Goal: Task Accomplishment & Management: Manage account settings

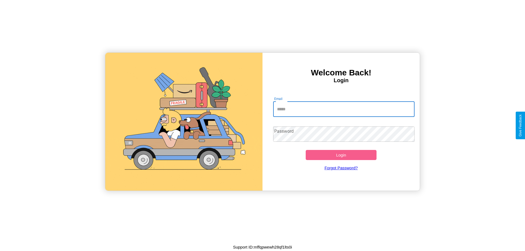
click at [344, 109] on input "Email" at bounding box center [344, 109] width 142 height 15
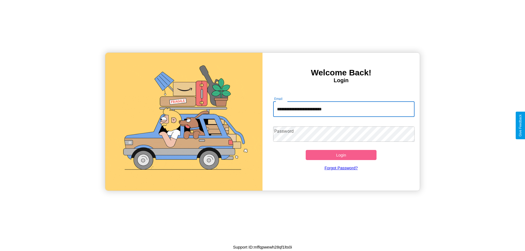
type input "**********"
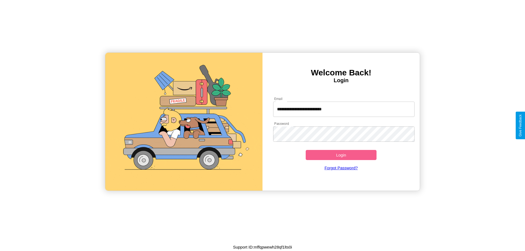
click at [341, 155] on button "Login" at bounding box center [341, 155] width 71 height 10
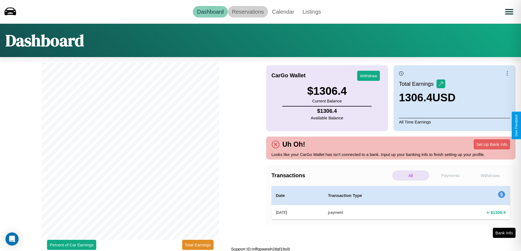
click at [248, 11] on link "Reservations" at bounding box center [248, 11] width 40 height 11
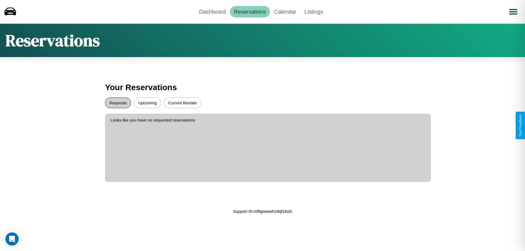
click at [118, 103] on button "Requests" at bounding box center [118, 103] width 26 height 11
click at [182, 103] on button "Current Rentals" at bounding box center [182, 103] width 37 height 11
click at [285, 11] on link "Calendar" at bounding box center [285, 11] width 30 height 11
